Goal: Communication & Community: Share content

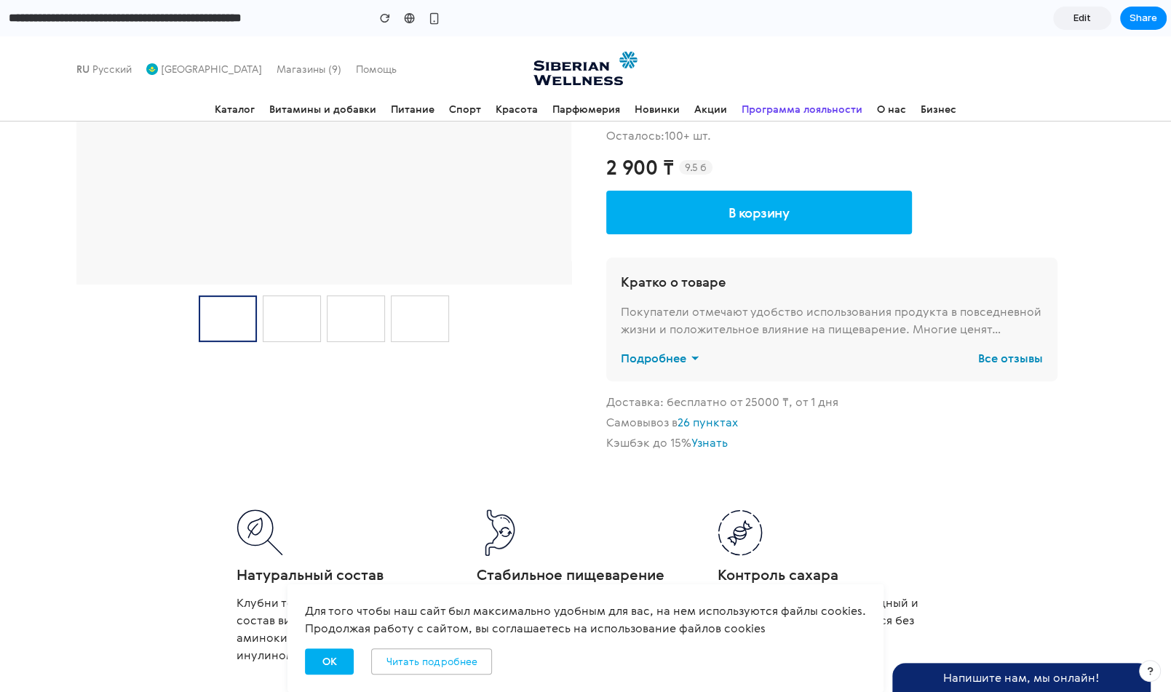
scroll to position [290, 0]
click at [346, 666] on button "ОК" at bounding box center [329, 661] width 49 height 26
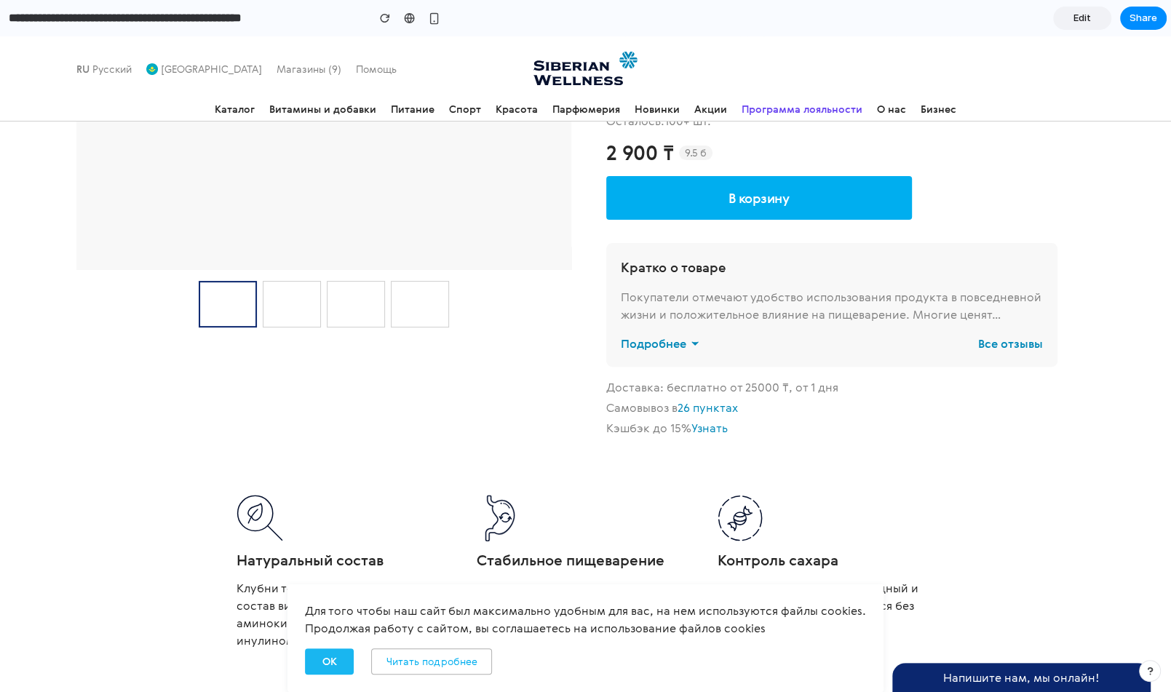
click at [347, 667] on button "ОК" at bounding box center [329, 661] width 49 height 26
click at [322, 657] on button "ОК" at bounding box center [329, 661] width 49 height 26
click at [872, 596] on icon at bounding box center [874, 592] width 17 height 17
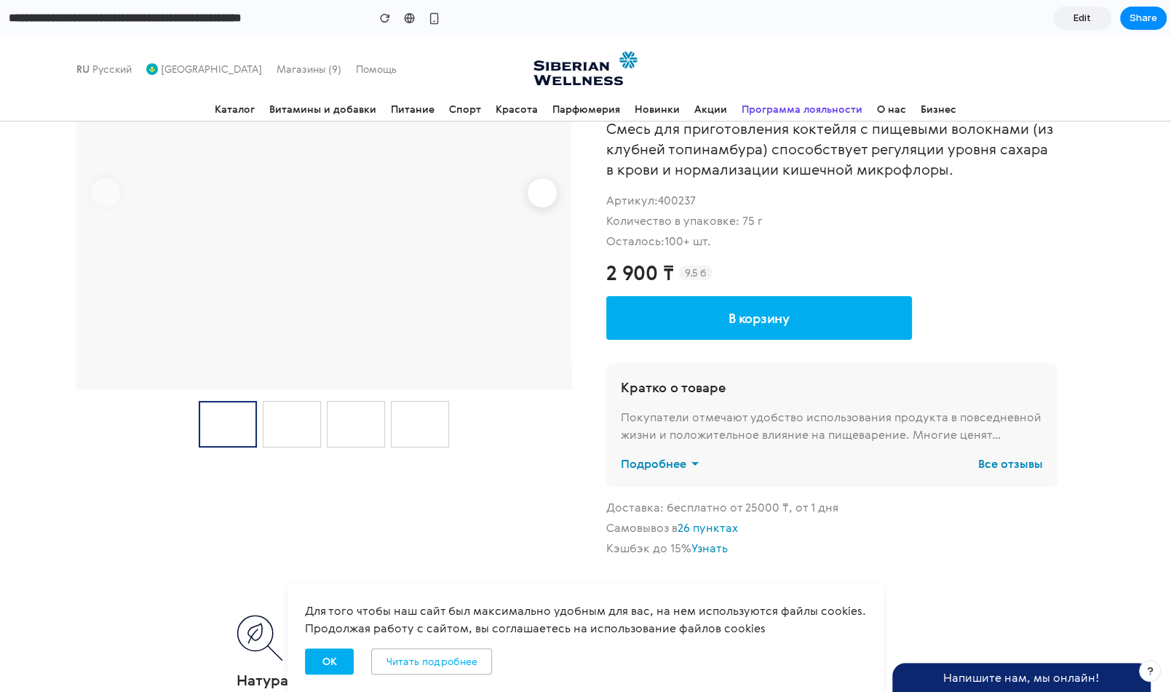
scroll to position [0, 0]
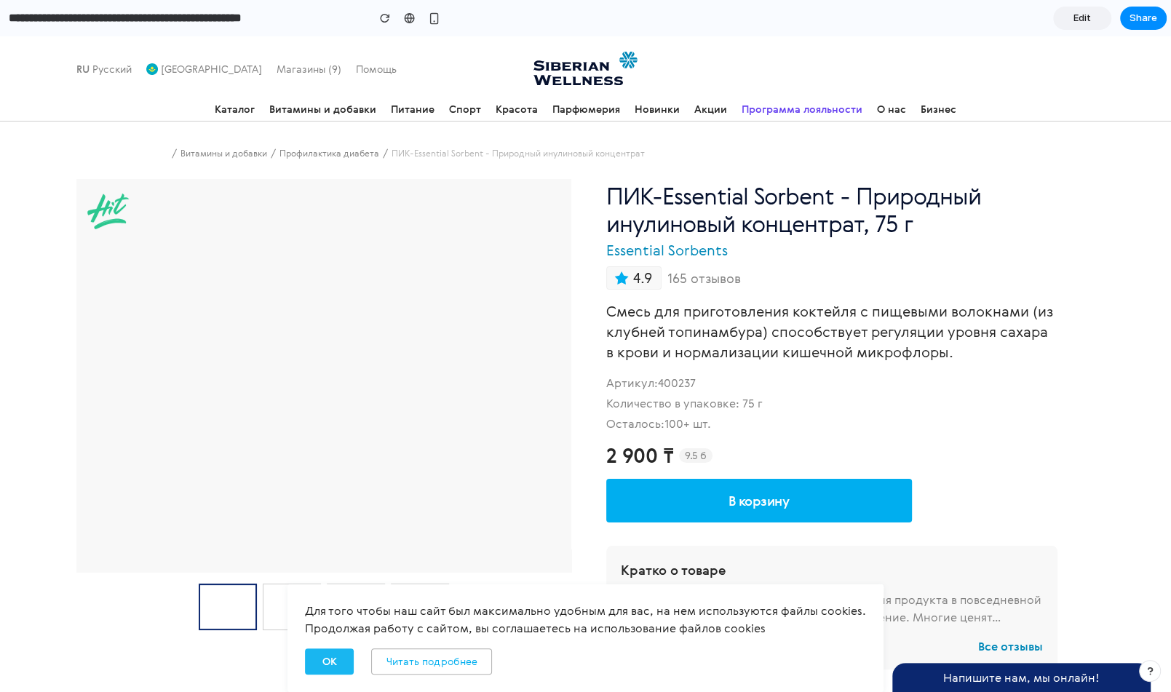
click at [331, 661] on span "ОК" at bounding box center [329, 661] width 14 height 15
click at [866, 589] on icon at bounding box center [874, 592] width 17 height 17
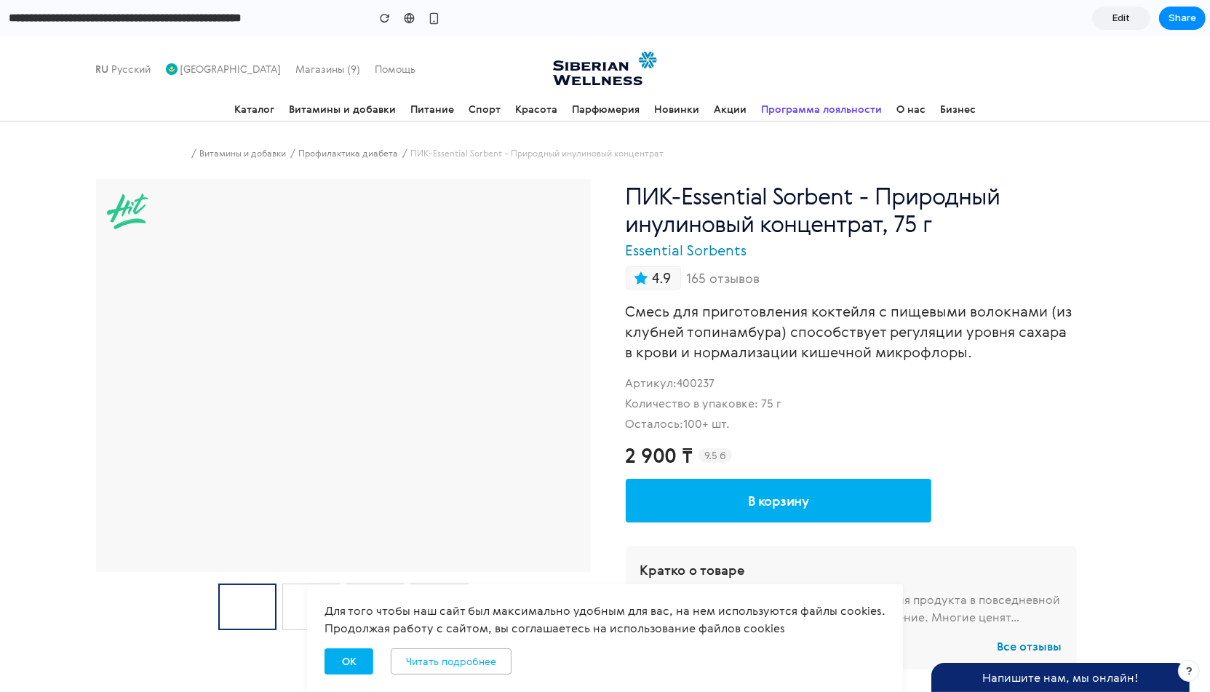
click at [263, 29] on input "**********" at bounding box center [184, 18] width 357 height 26
click at [1099, 76] on icon at bounding box center [1100, 70] width 23 height 23
click at [1062, 71] on icon at bounding box center [1062, 68] width 23 height 23
click at [1074, 21] on section "**********" at bounding box center [603, 18] width 1206 height 36
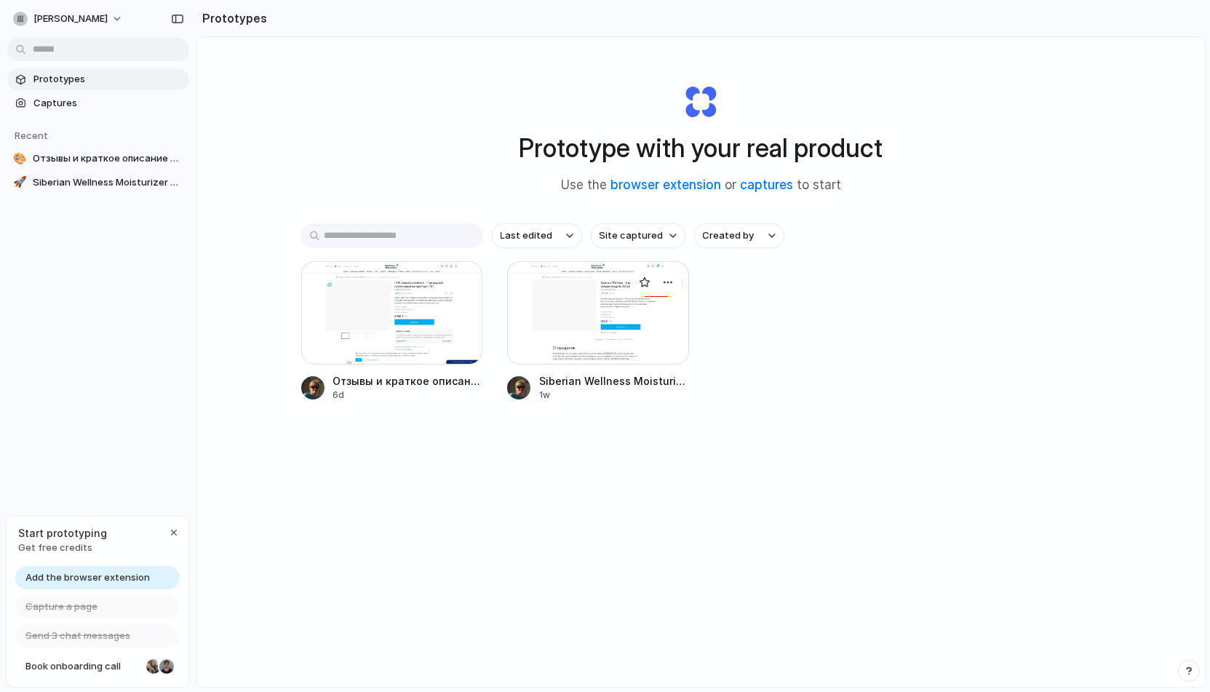
click at [645, 381] on span "Siberian Wellness Moisturizer Review & Ratings" at bounding box center [614, 380] width 150 height 15
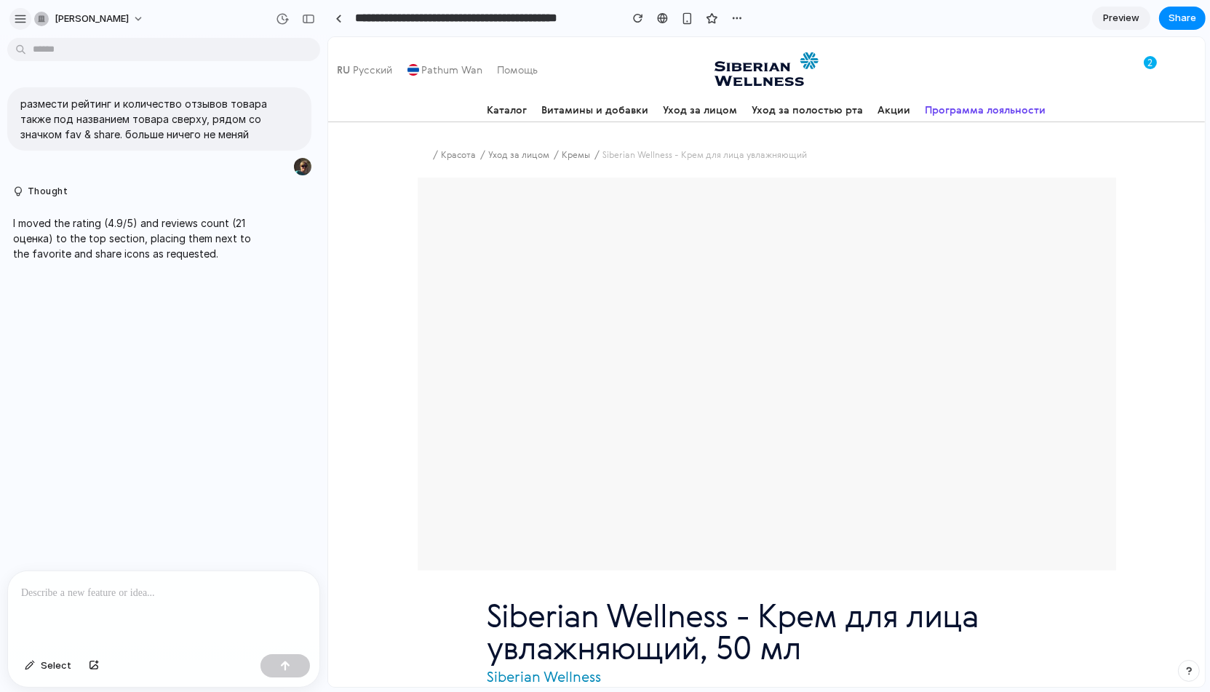
click at [27, 18] on div "button" at bounding box center [20, 18] width 13 height 13
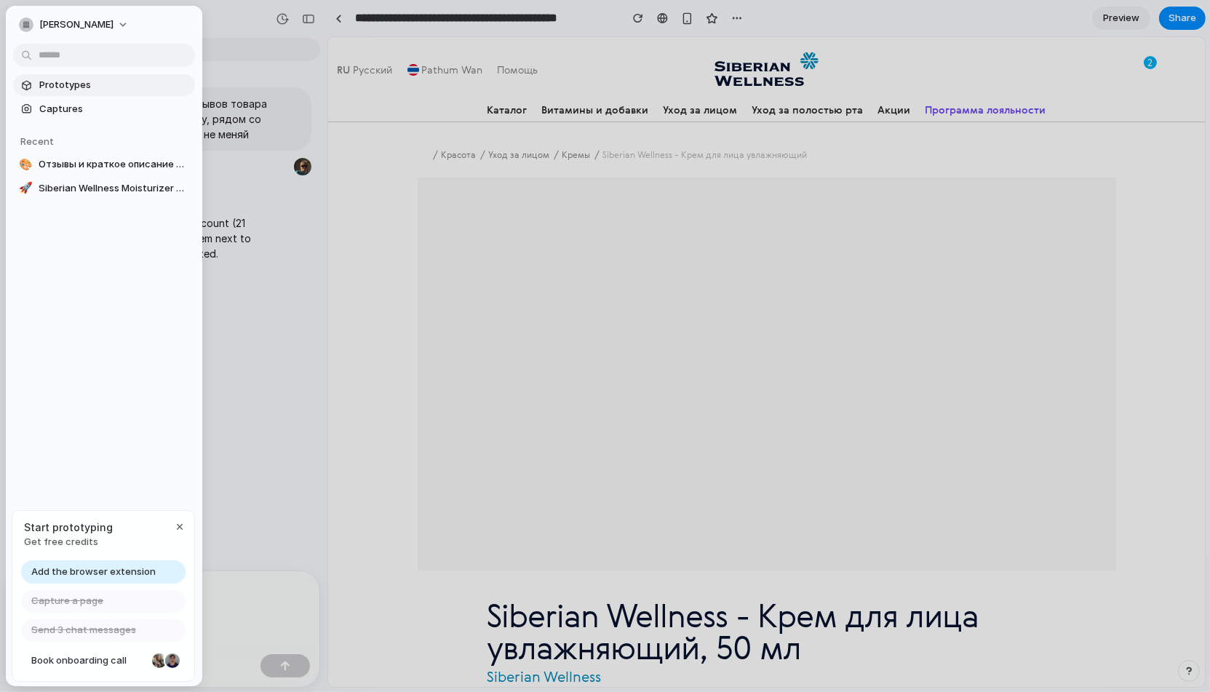
click at [49, 87] on span "Prototypes" at bounding box center [114, 85] width 150 height 15
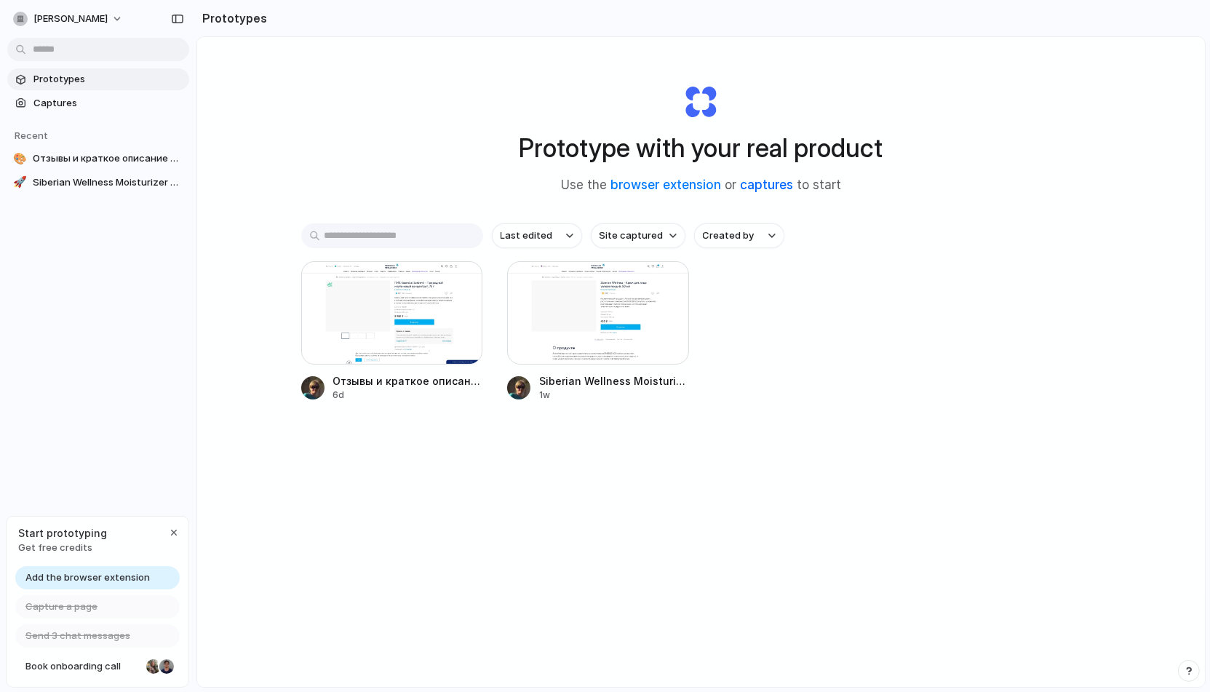
click at [758, 188] on link "captures" at bounding box center [766, 185] width 53 height 15
click at [672, 185] on link "browser extension" at bounding box center [666, 185] width 111 height 15
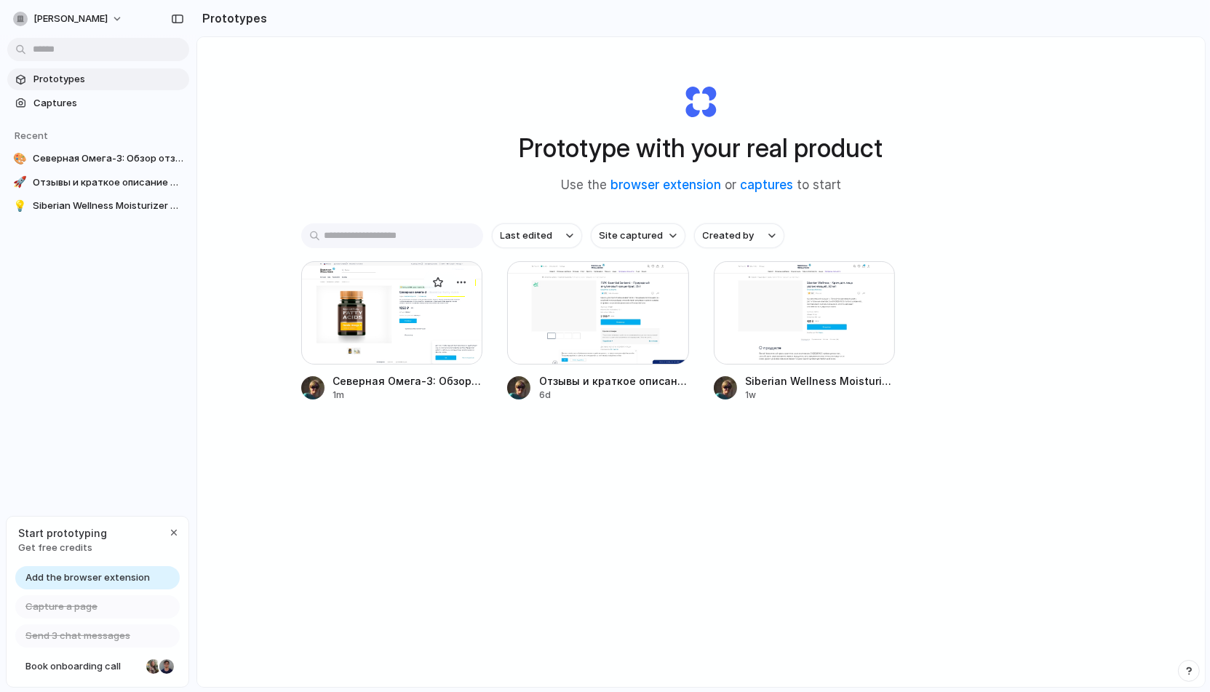
click at [395, 298] on div at bounding box center [392, 312] width 182 height 103
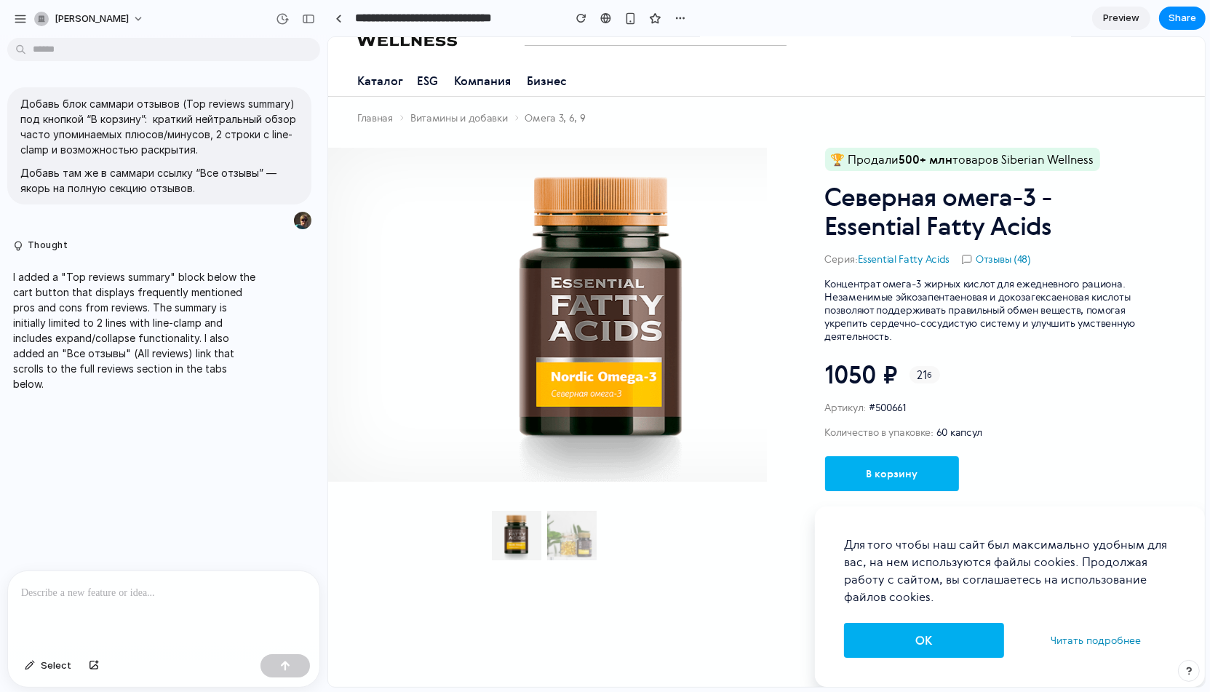
scroll to position [117, 0]
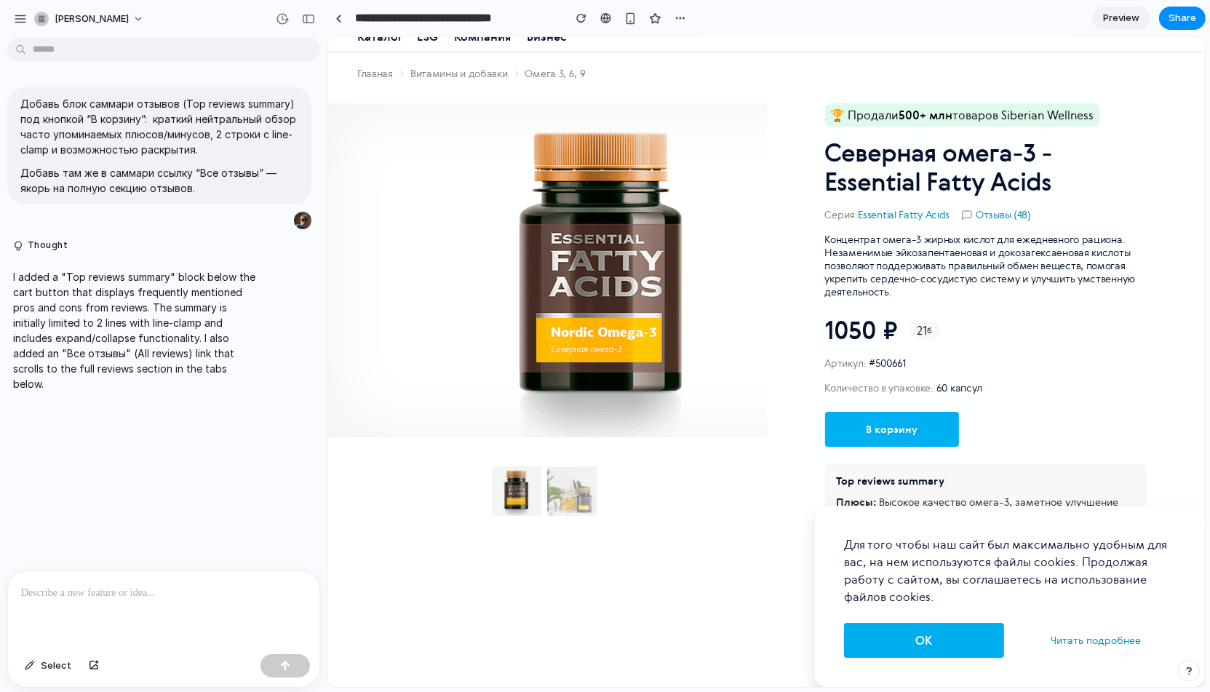
click at [919, 642] on button "OK" at bounding box center [923, 640] width 160 height 35
click at [955, 635] on button "OK" at bounding box center [923, 640] width 160 height 35
click at [720, 560] on div at bounding box center [546, 379] width 439 height 552
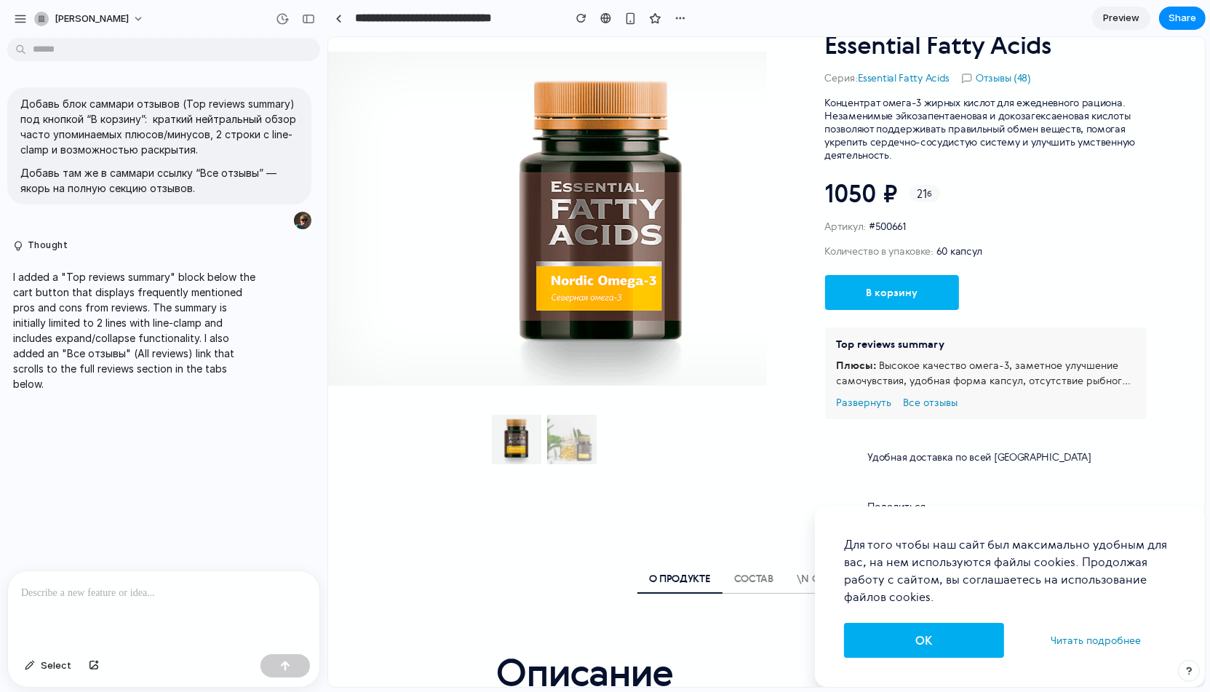
scroll to position [0, 0]
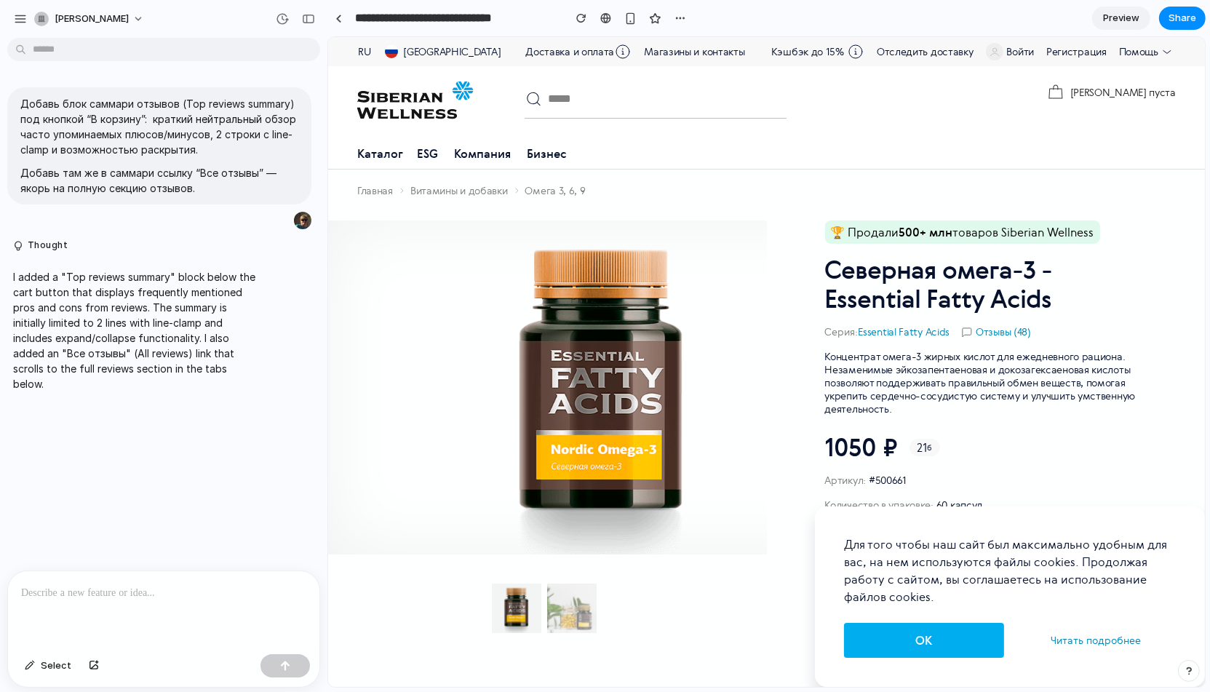
click at [1110, 25] on span "Preview" at bounding box center [1121, 18] width 36 height 15
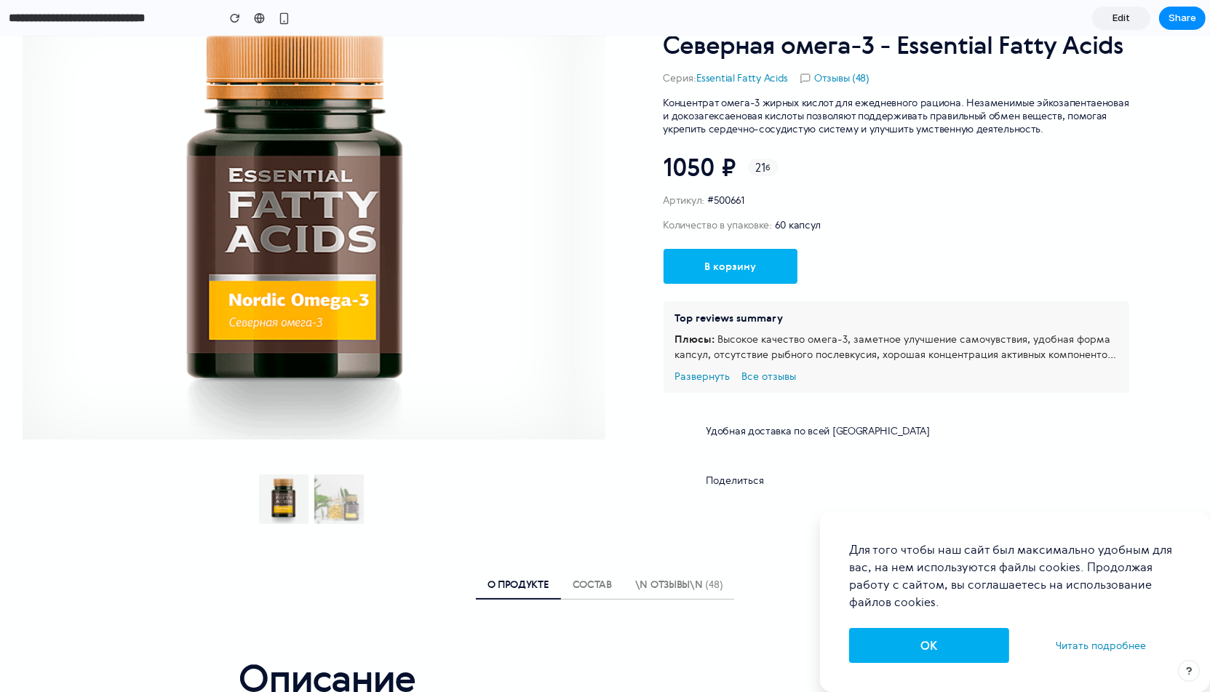
scroll to position [300, 0]
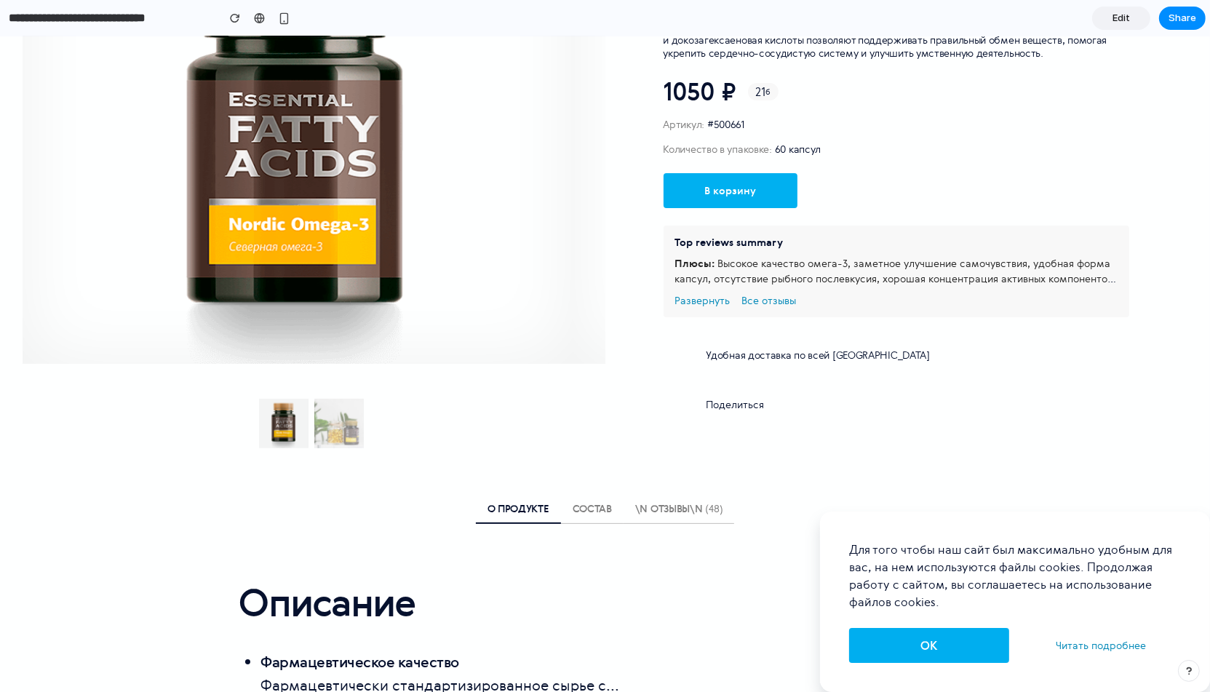
click at [943, 641] on button "OK" at bounding box center [929, 645] width 160 height 35
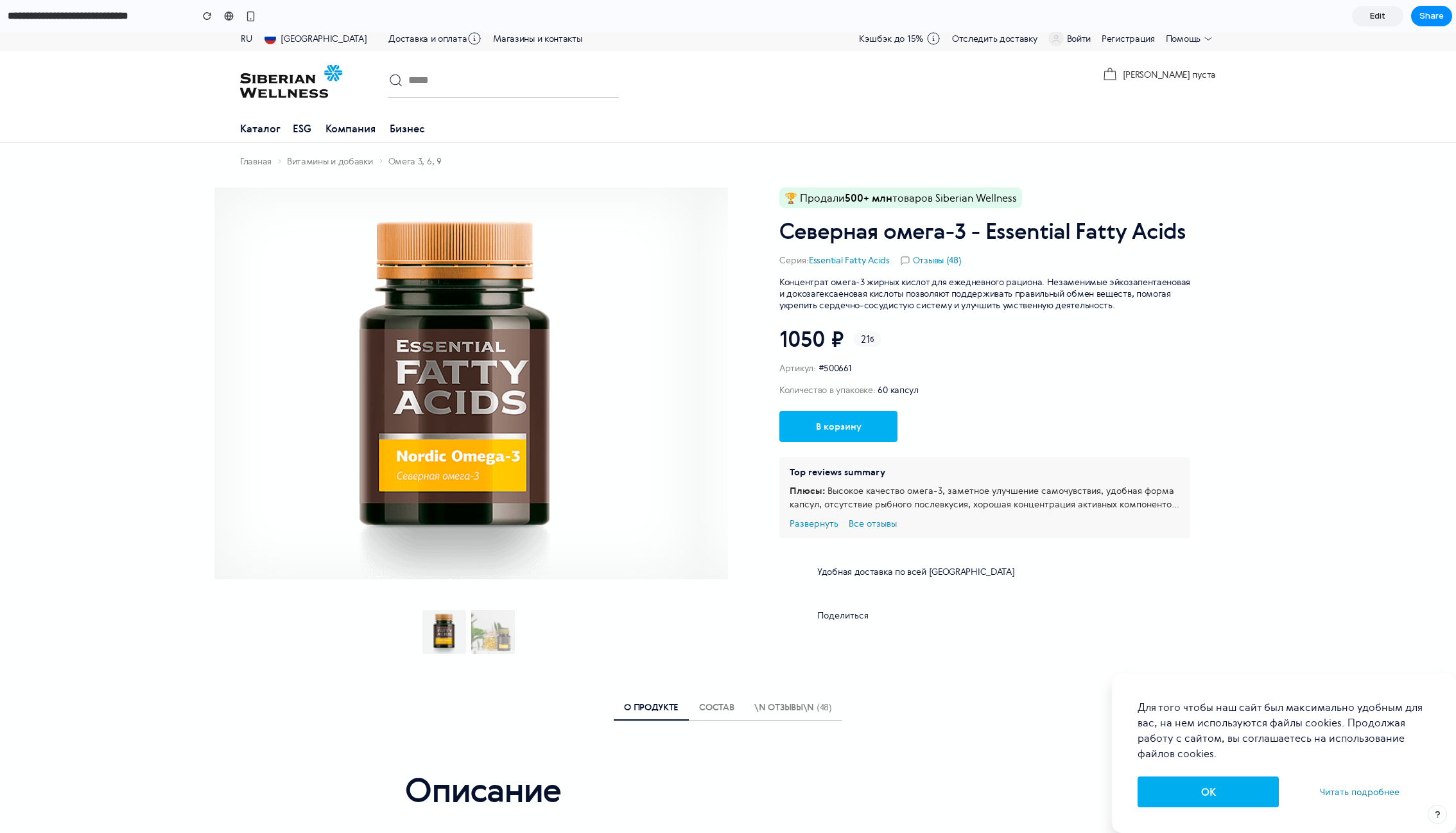
scroll to position [0, 0]
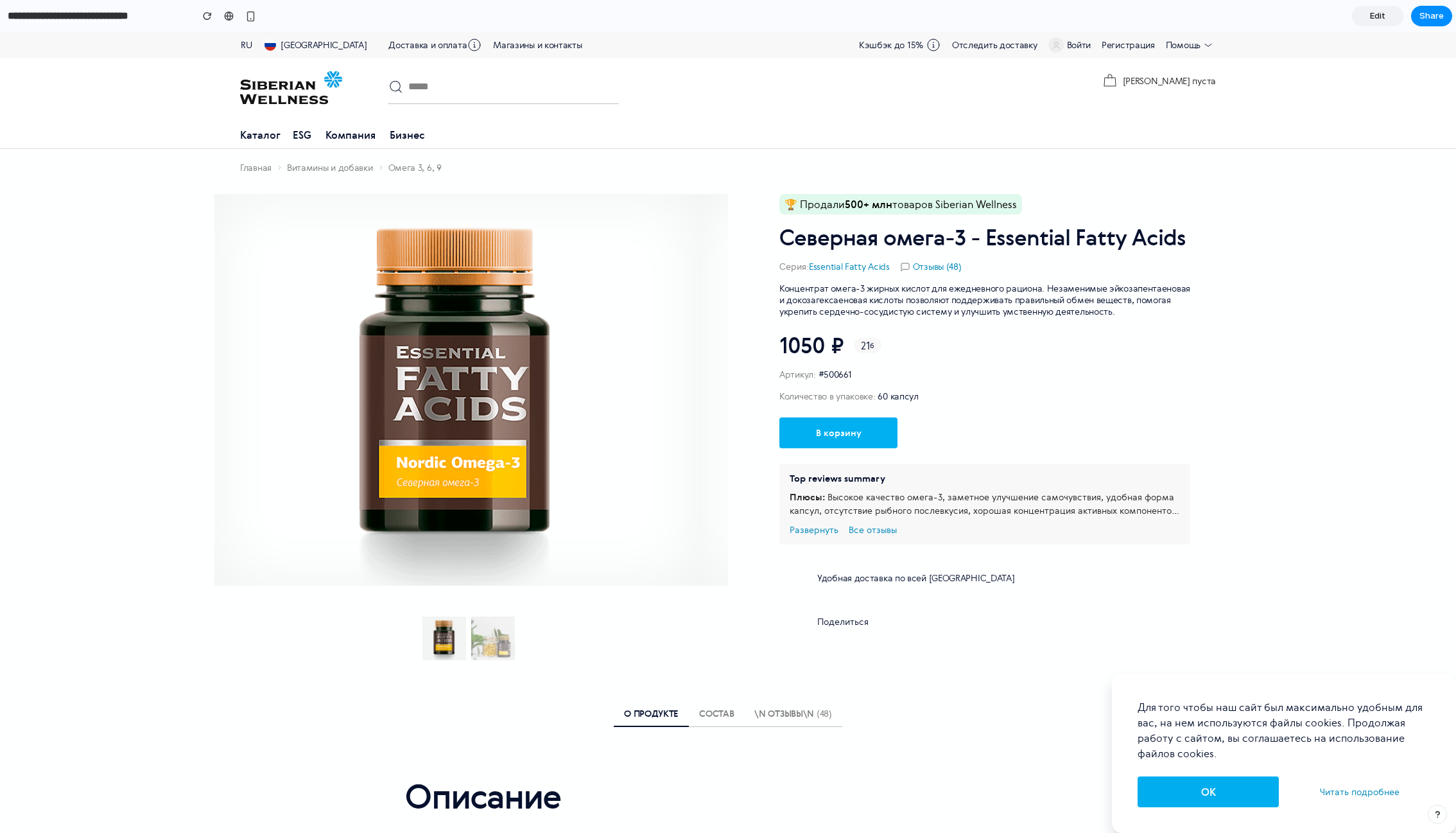
click at [1067, 610] on link "Читать подробнее" at bounding box center [1360, 792] width 101 height 26
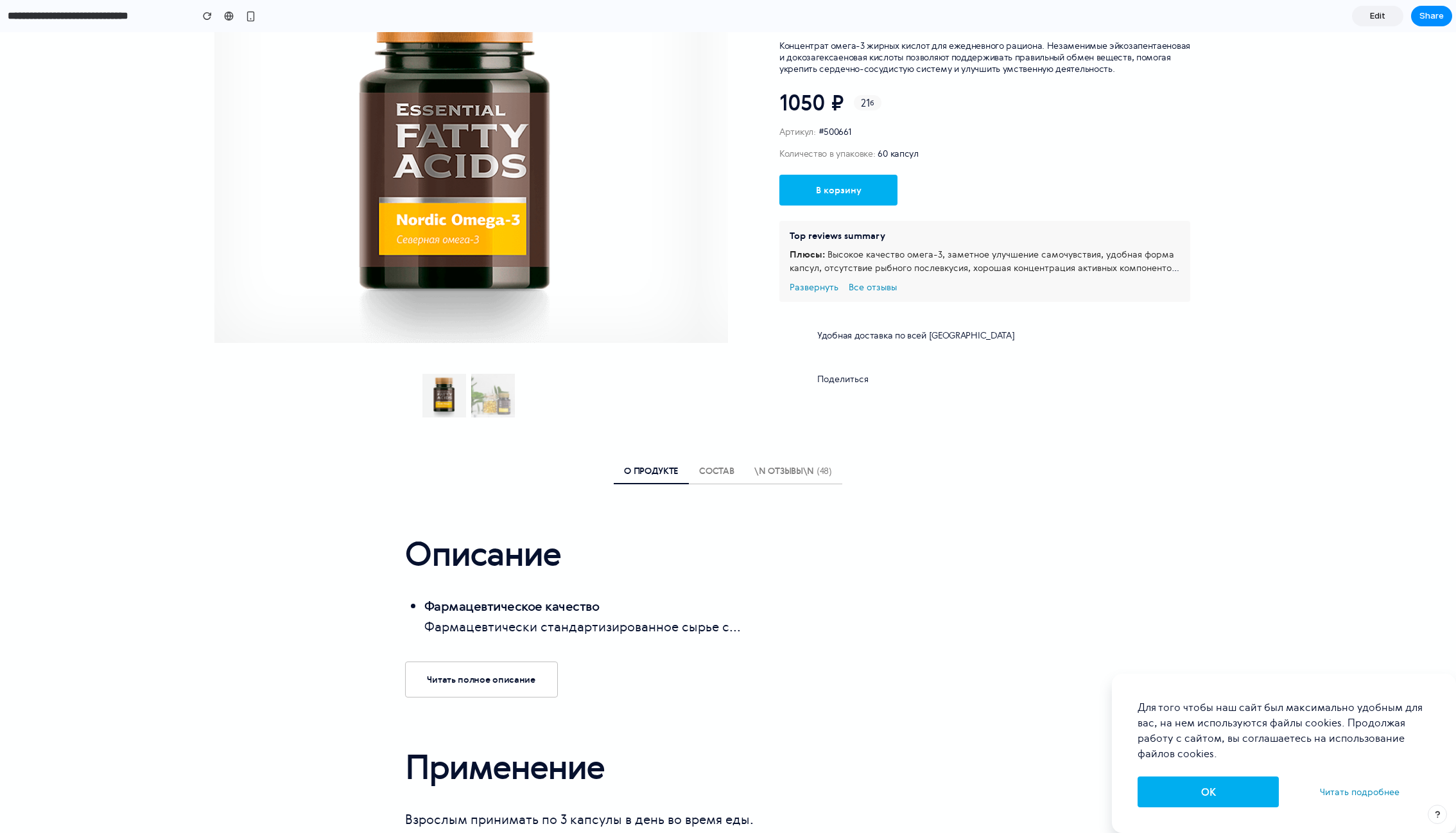
scroll to position [374, 0]
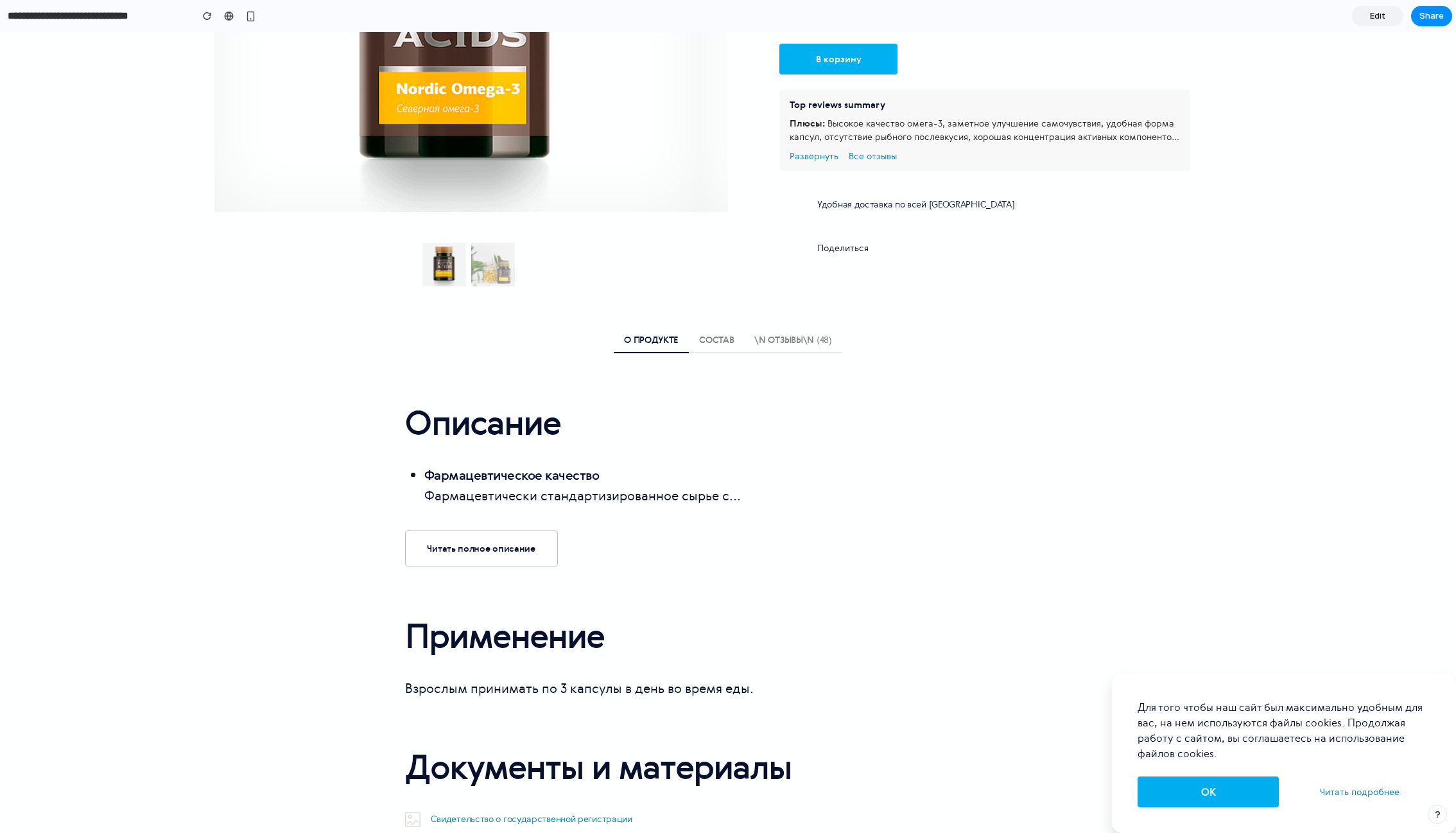
click at [1067, 610] on button "OK" at bounding box center [1208, 792] width 141 height 31
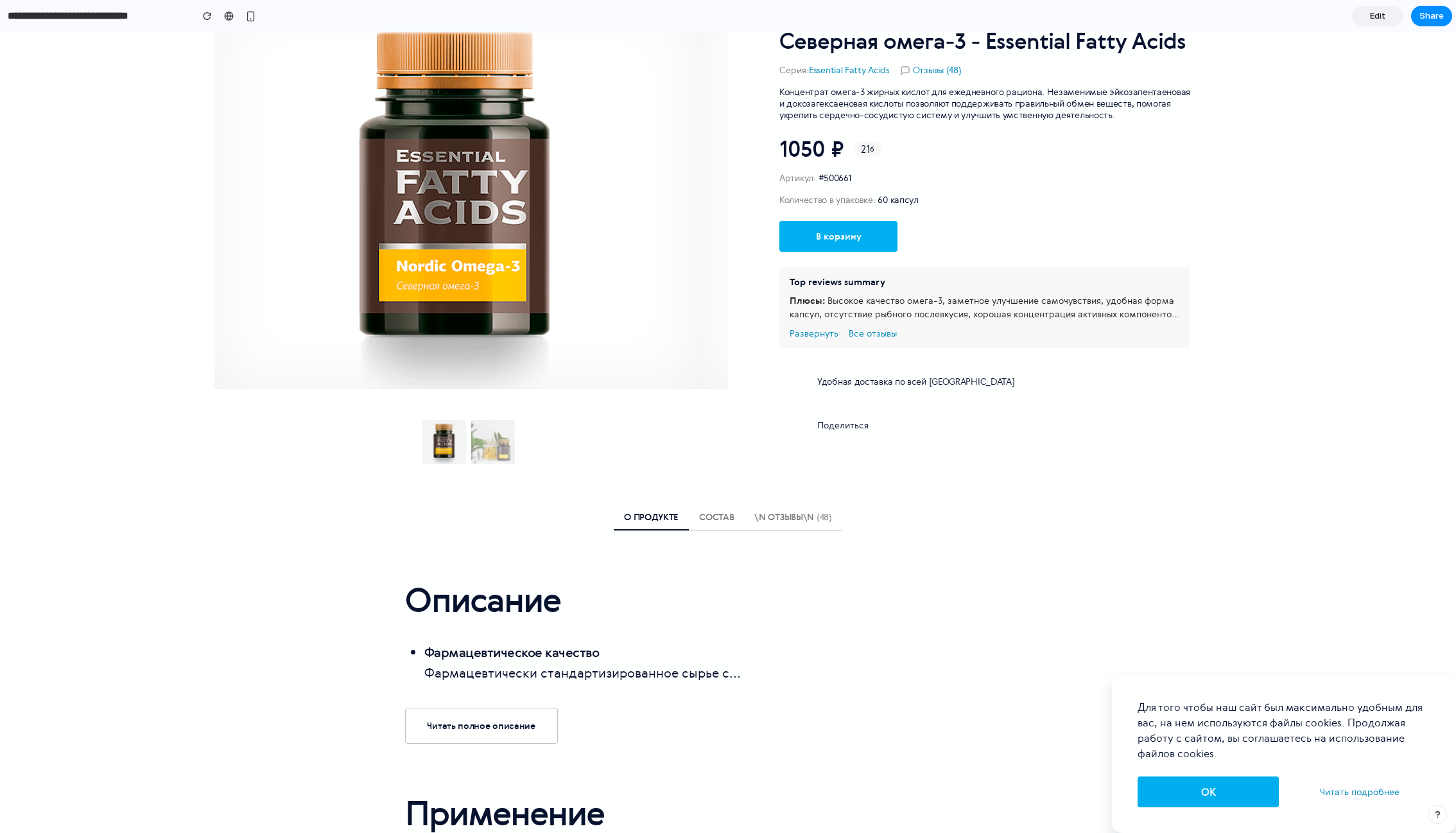
scroll to position [0, 0]
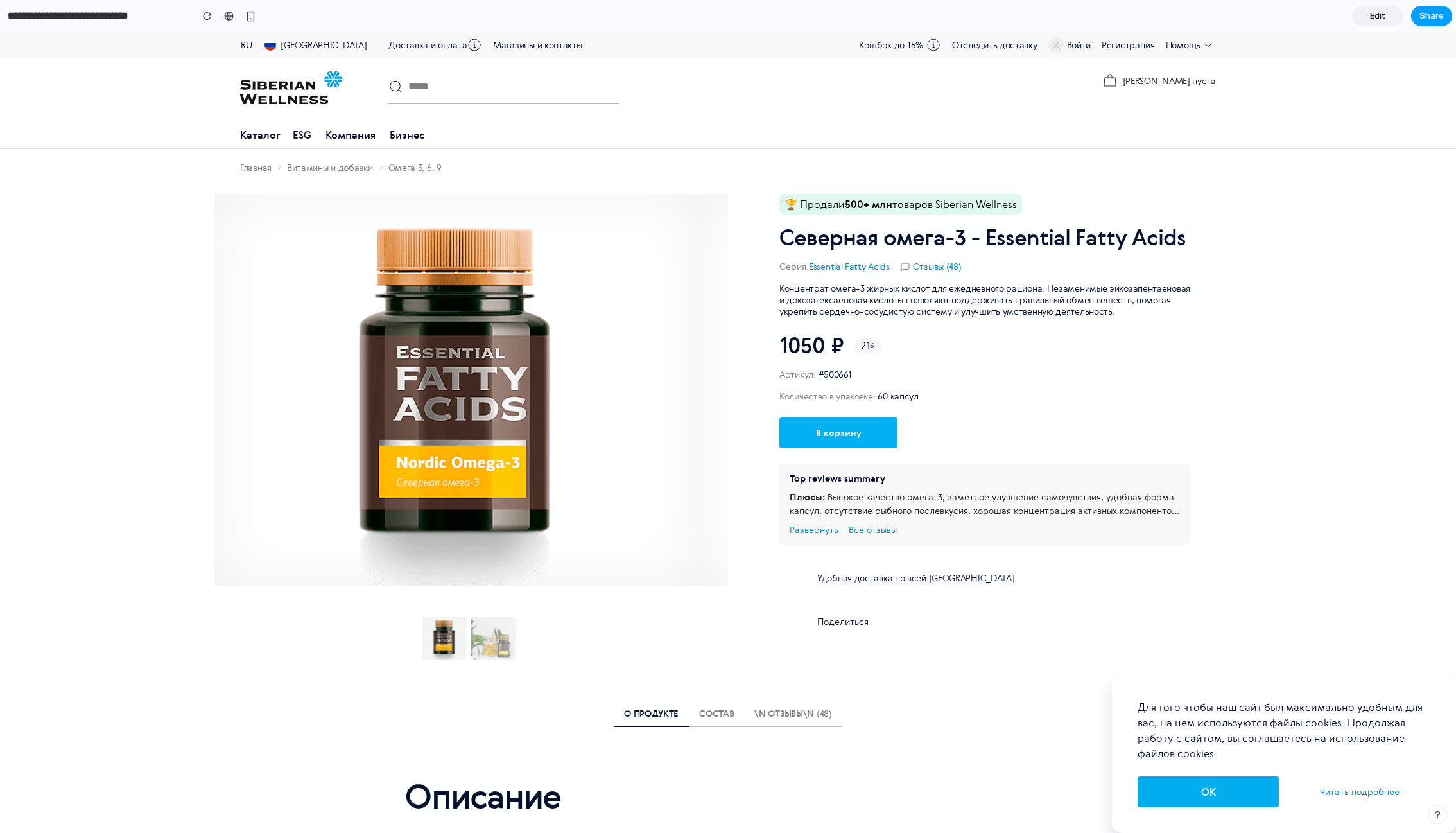
click at [1067, 21] on span "Share" at bounding box center [1432, 16] width 25 height 13
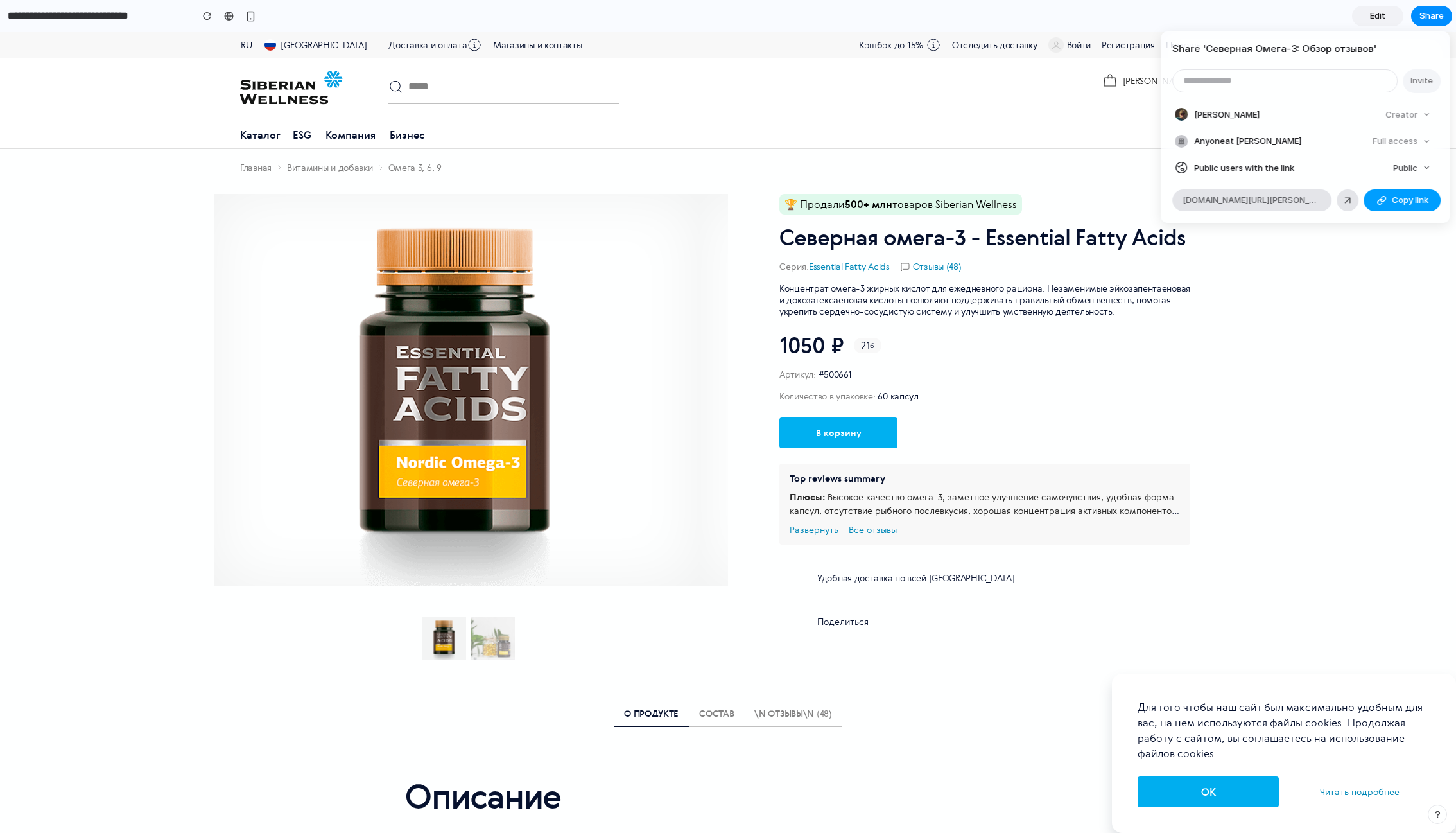
click at [1067, 192] on button "Copy link" at bounding box center [1402, 200] width 77 height 22
click at [1067, 274] on div "Share ' Северная Омега-3: Обзор отзывов ' Invite Natasha Khazeeva Creator Anyon…" at bounding box center [728, 416] width 1456 height 833
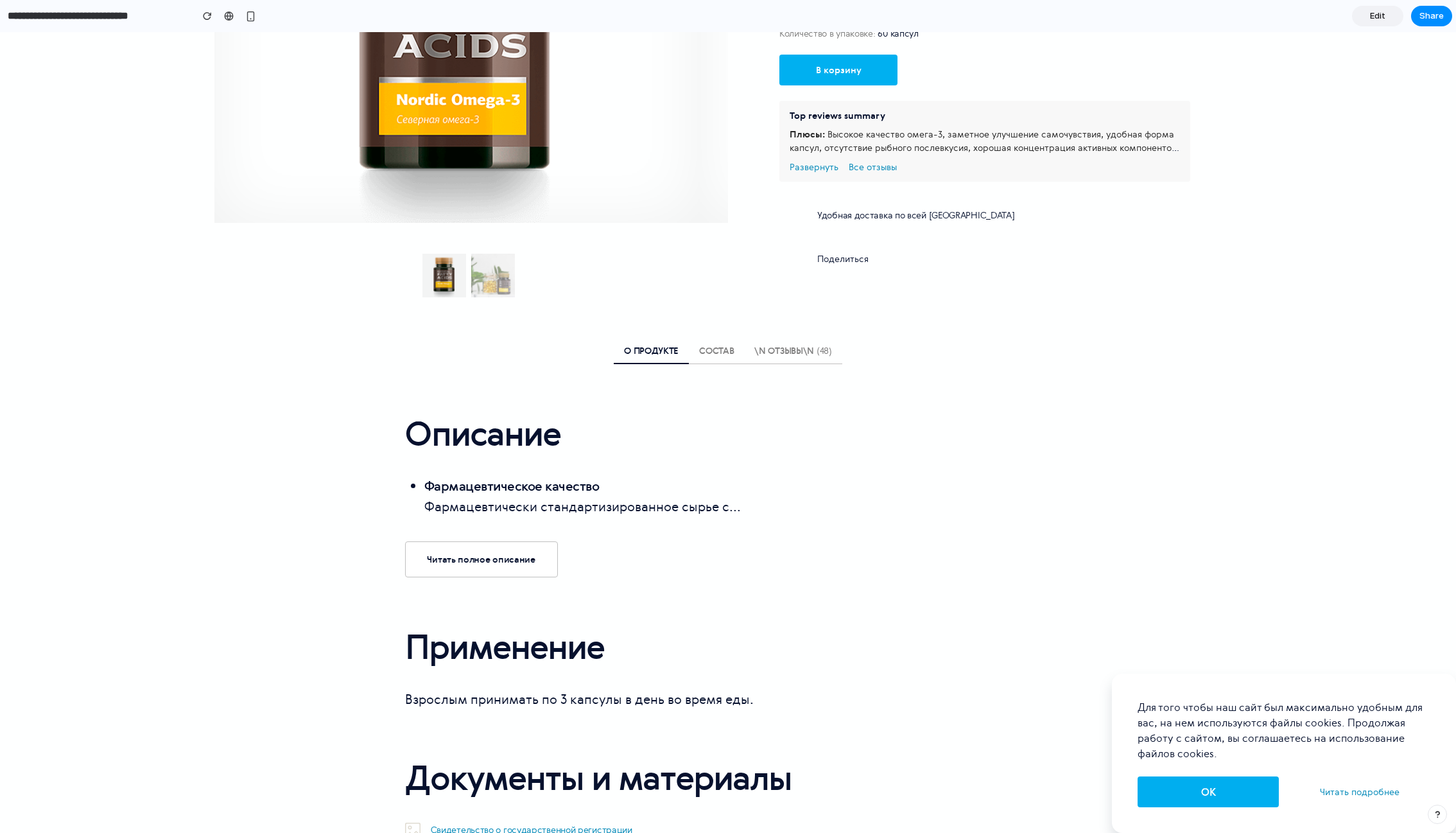
scroll to position [291, 0]
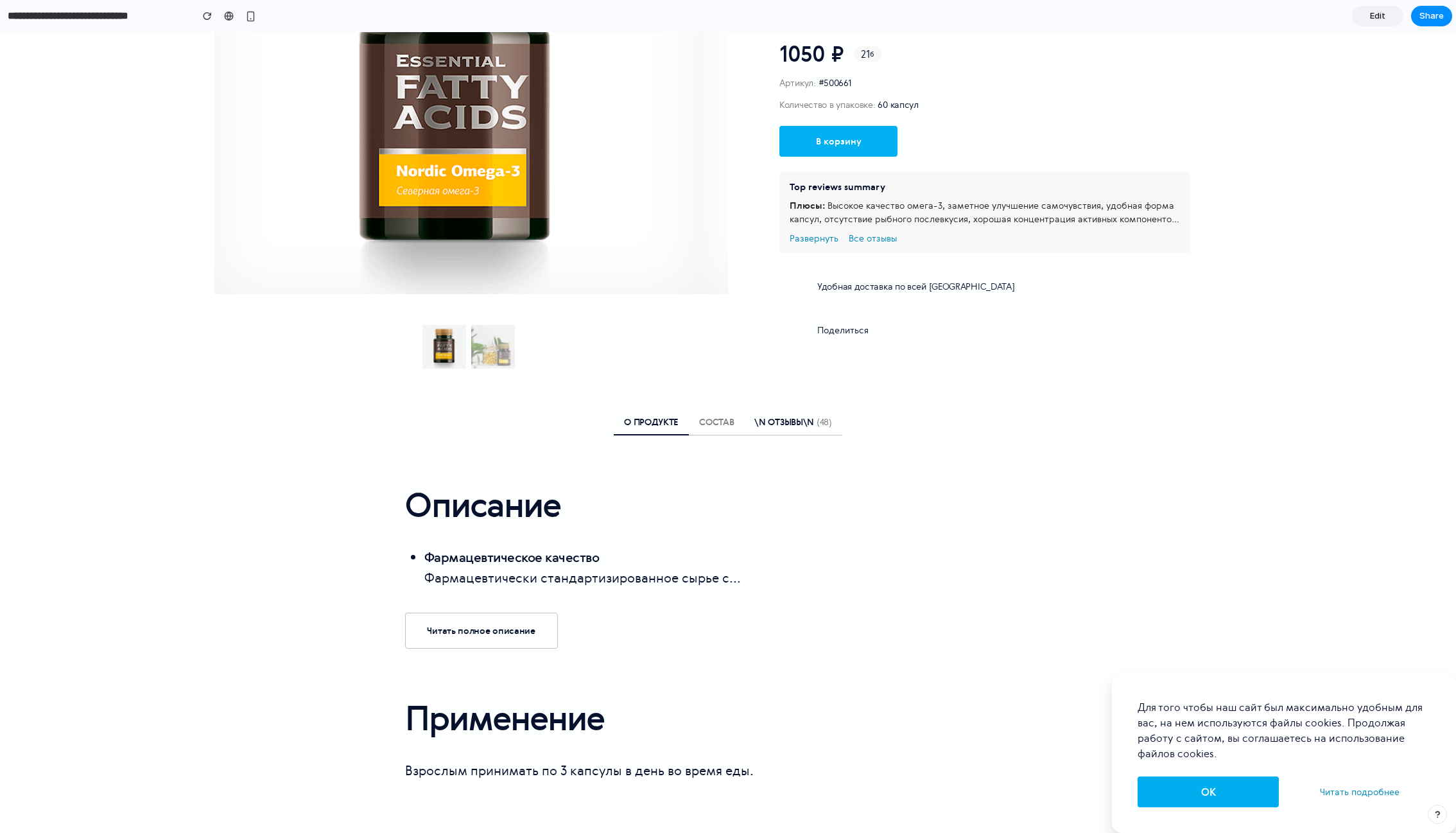
click at [795, 424] on link "\n Отзывы\n (48)" at bounding box center [792, 422] width 98 height 26
click at [749, 429] on link "\n Отзывы\n (48)" at bounding box center [792, 422] width 98 height 26
click at [787, 422] on link "\n Отзывы\n (48)" at bounding box center [792, 422] width 98 height 26
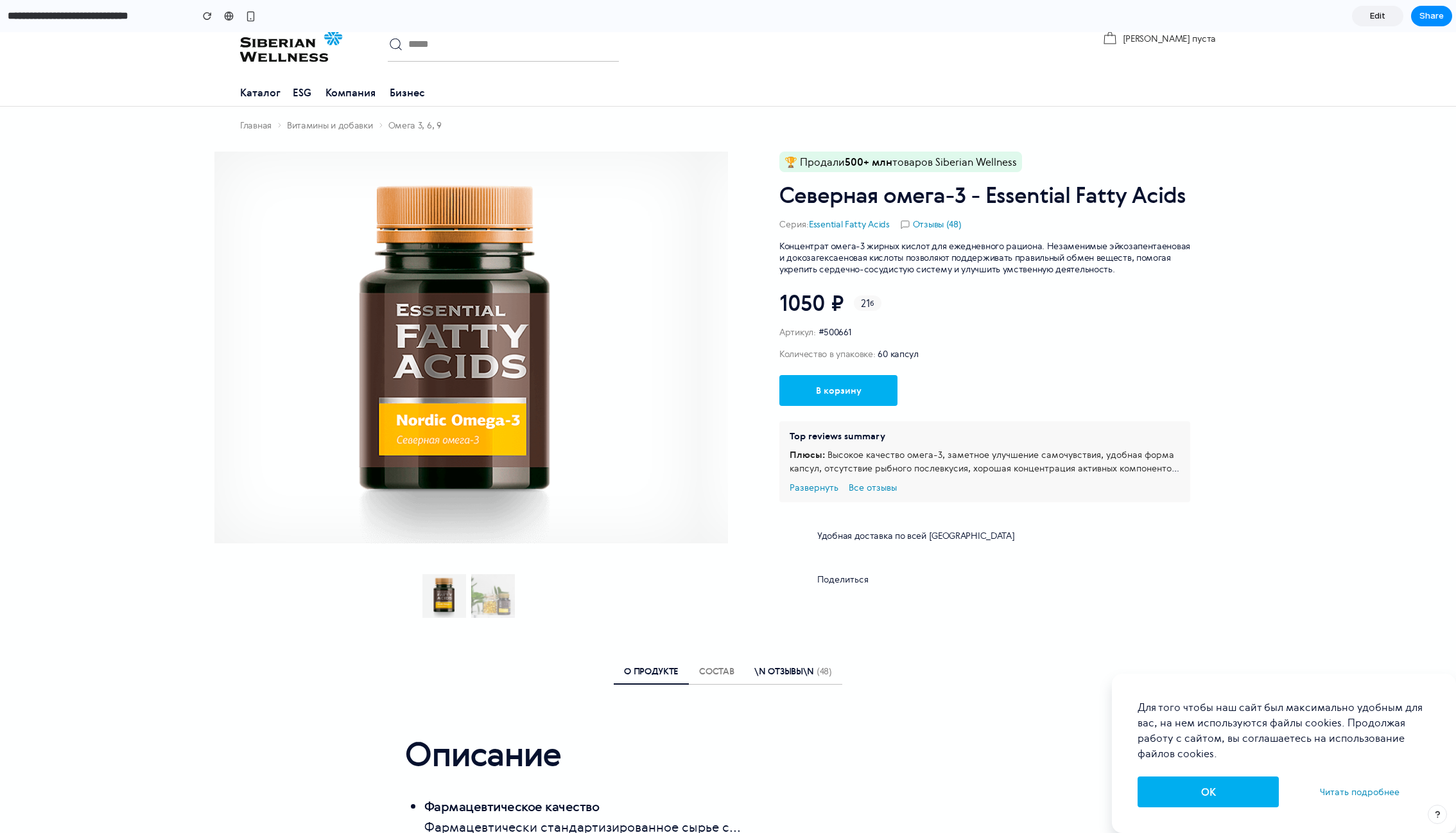
scroll to position [0, 0]
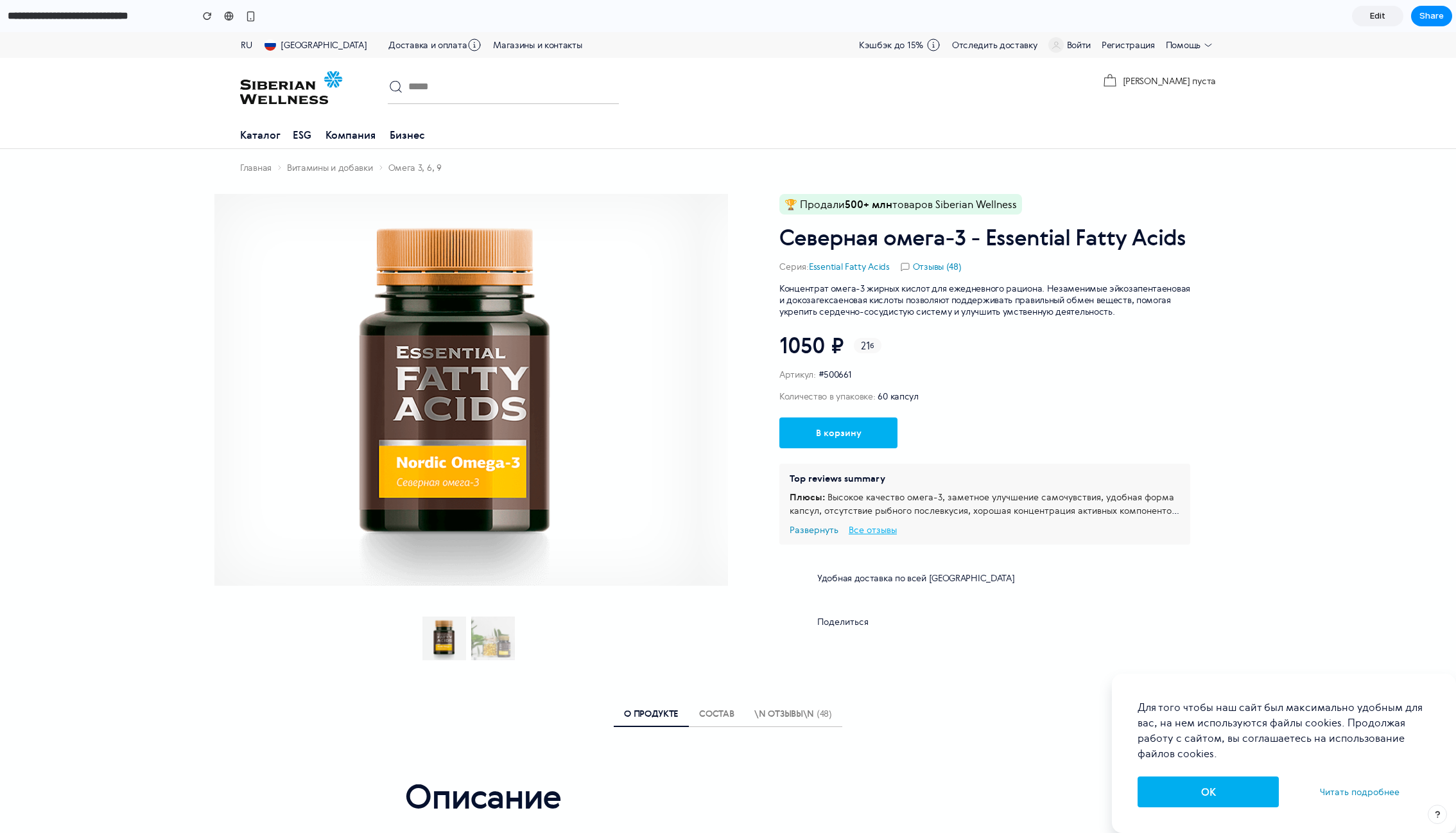
click at [865, 534] on link "Все отзывы" at bounding box center [873, 529] width 49 height 9
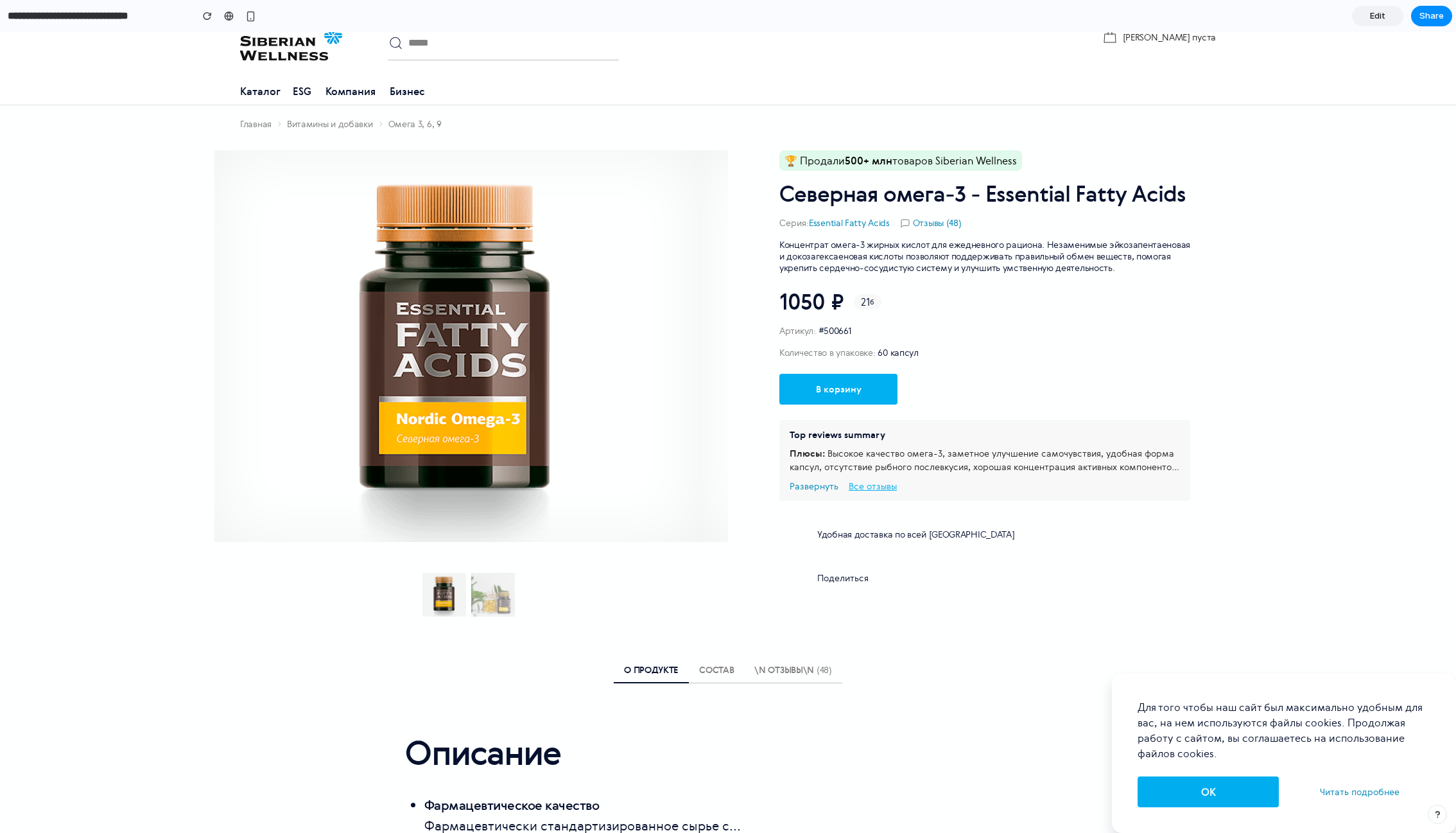
scroll to position [41, 0]
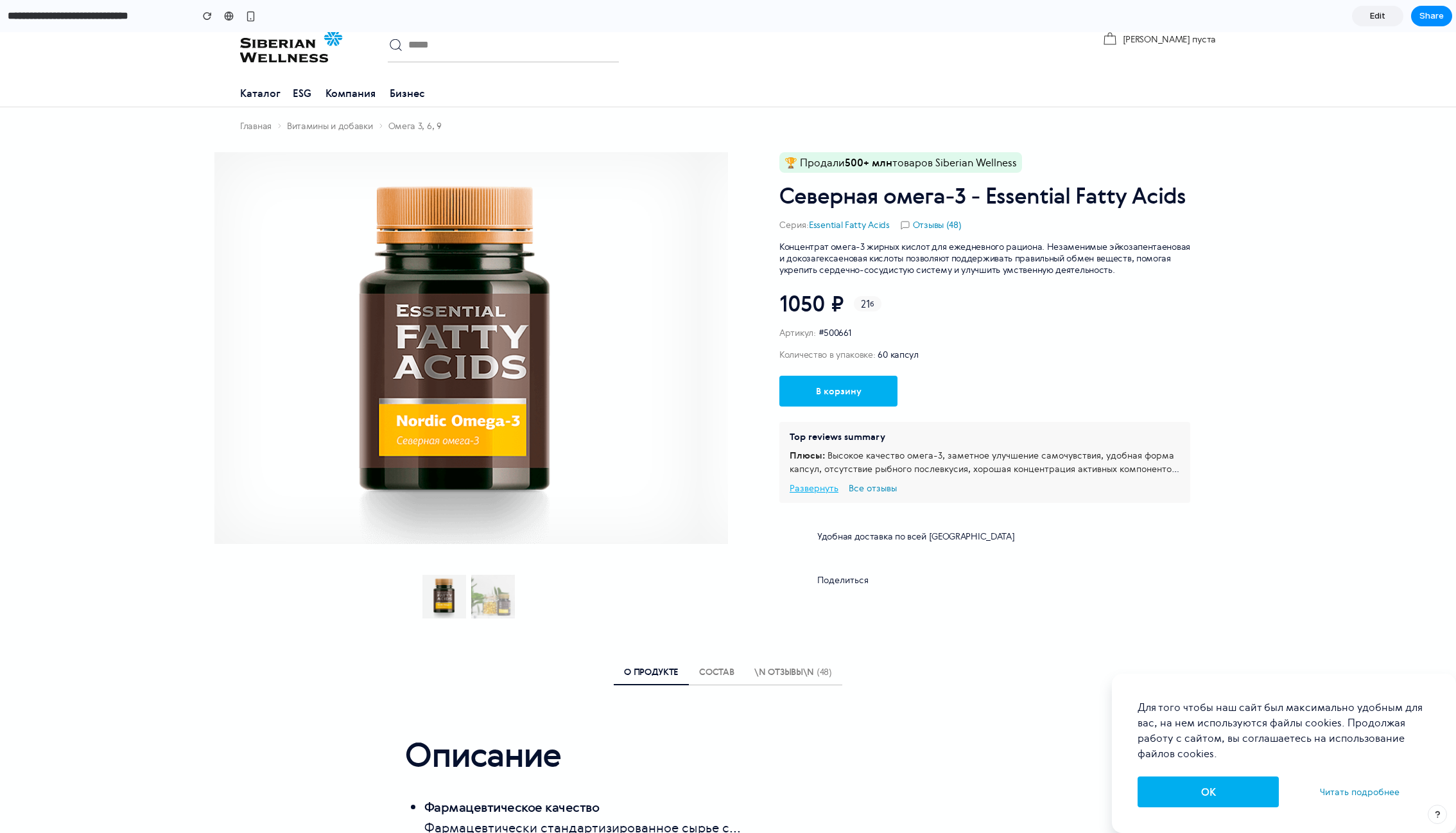
click at [829, 487] on button "Развернуть" at bounding box center [814, 488] width 49 height 9
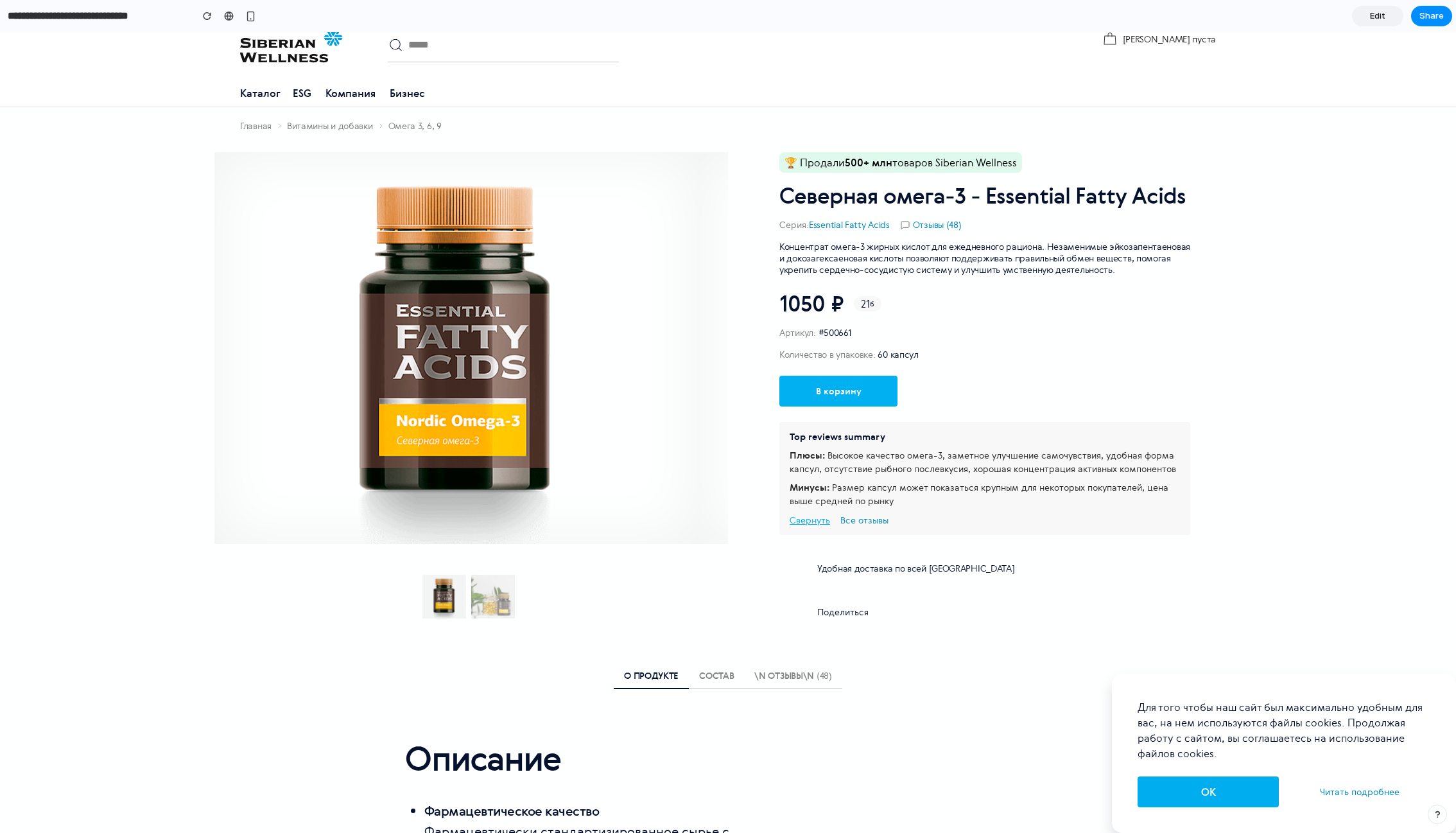
click at [814, 520] on button "Свернуть" at bounding box center [810, 520] width 41 height 9
